Goal: Information Seeking & Learning: Learn about a topic

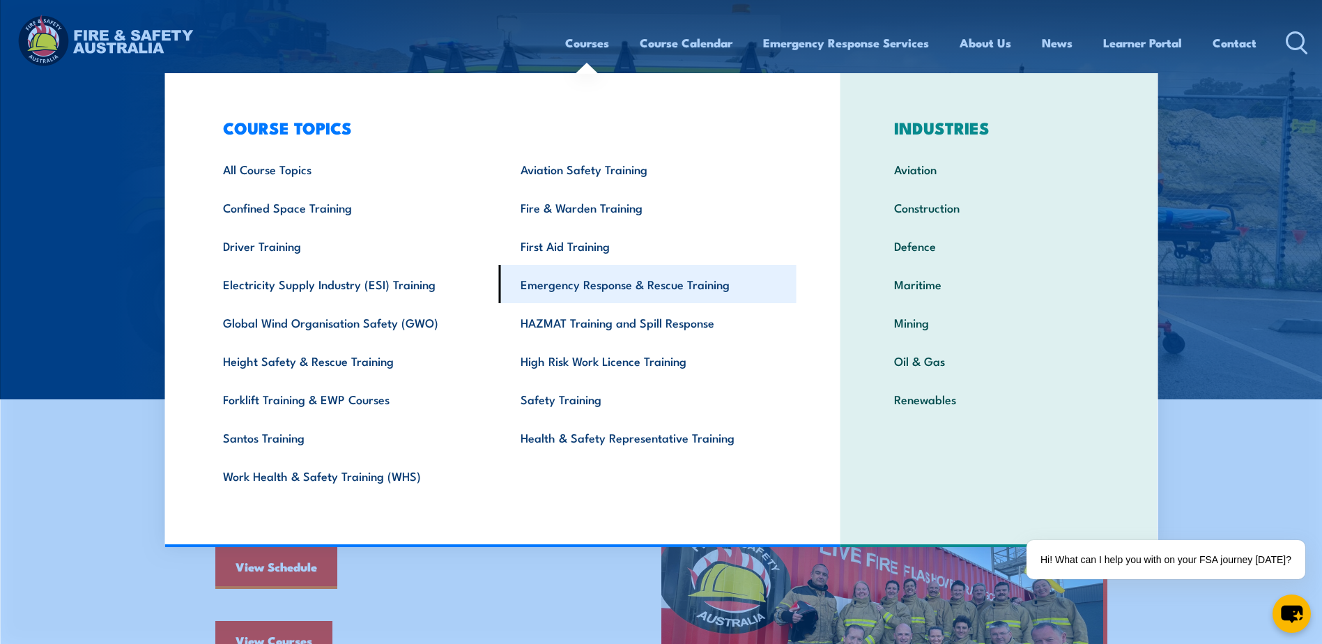
click at [575, 281] on link "Emergency Response & Rescue Training" at bounding box center [647, 284] width 297 height 38
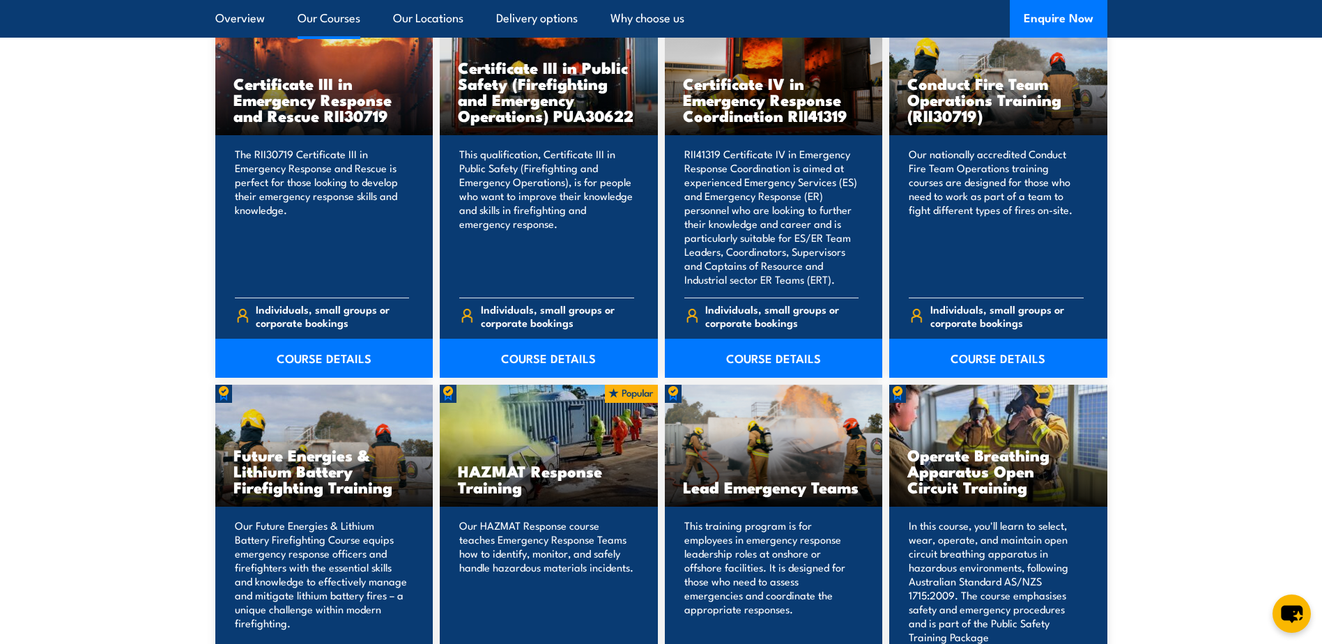
scroll to position [975, 0]
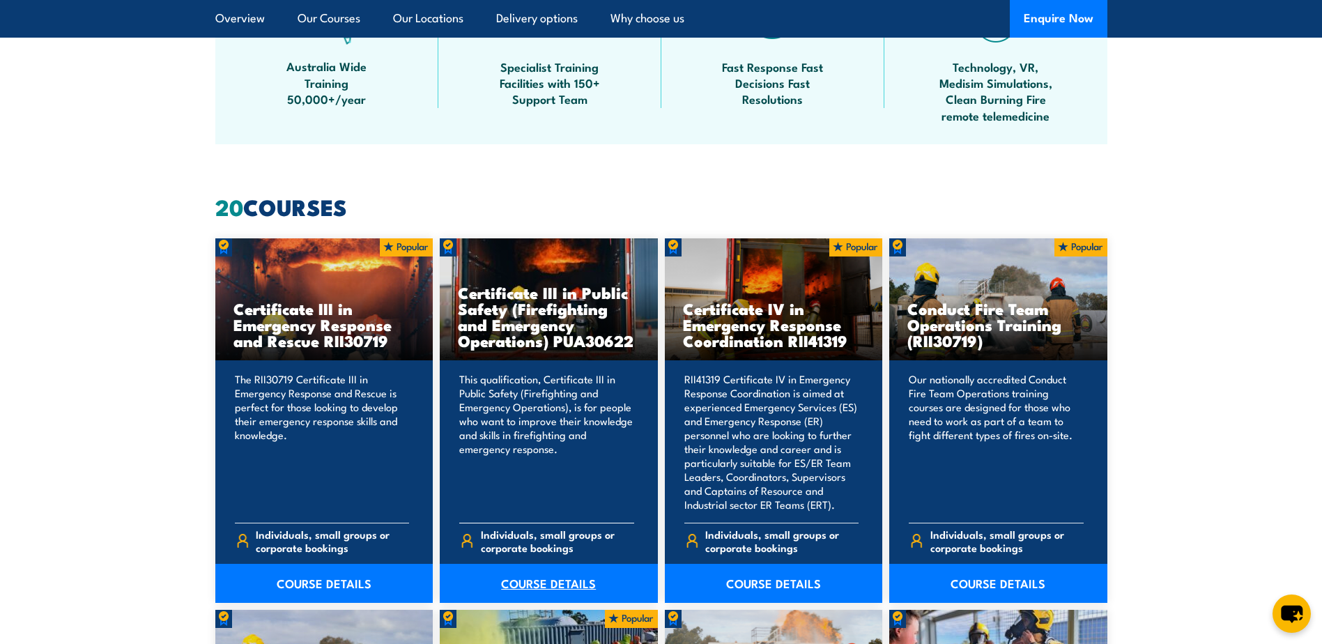
click at [552, 580] on link "COURSE DETAILS" at bounding box center [549, 583] width 218 height 39
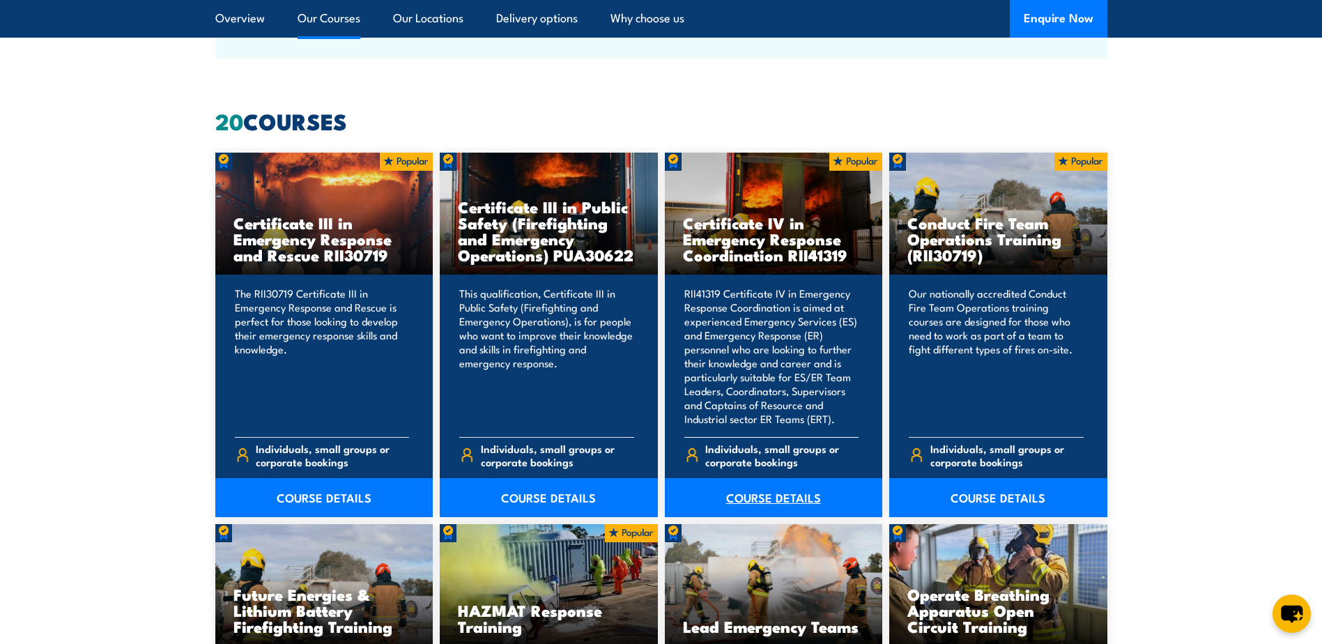
click at [773, 492] on link "COURSE DETAILS" at bounding box center [774, 497] width 218 height 39
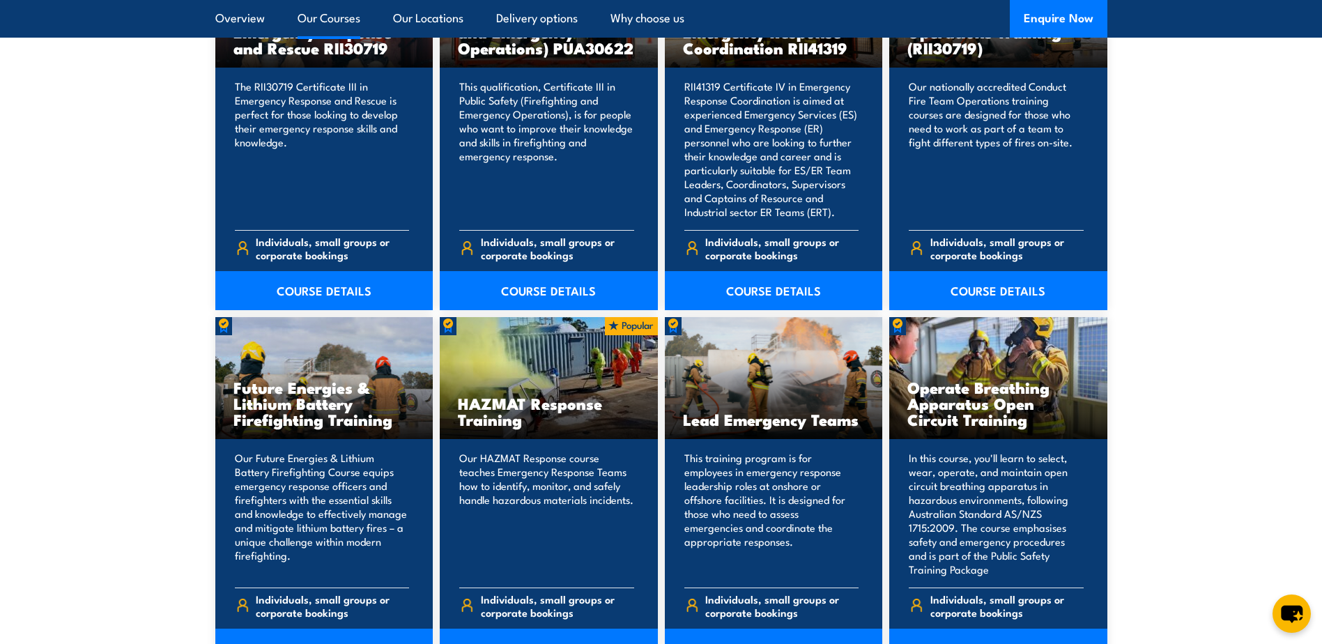
scroll to position [1184, 0]
